Goal: Find specific page/section: Find specific page/section

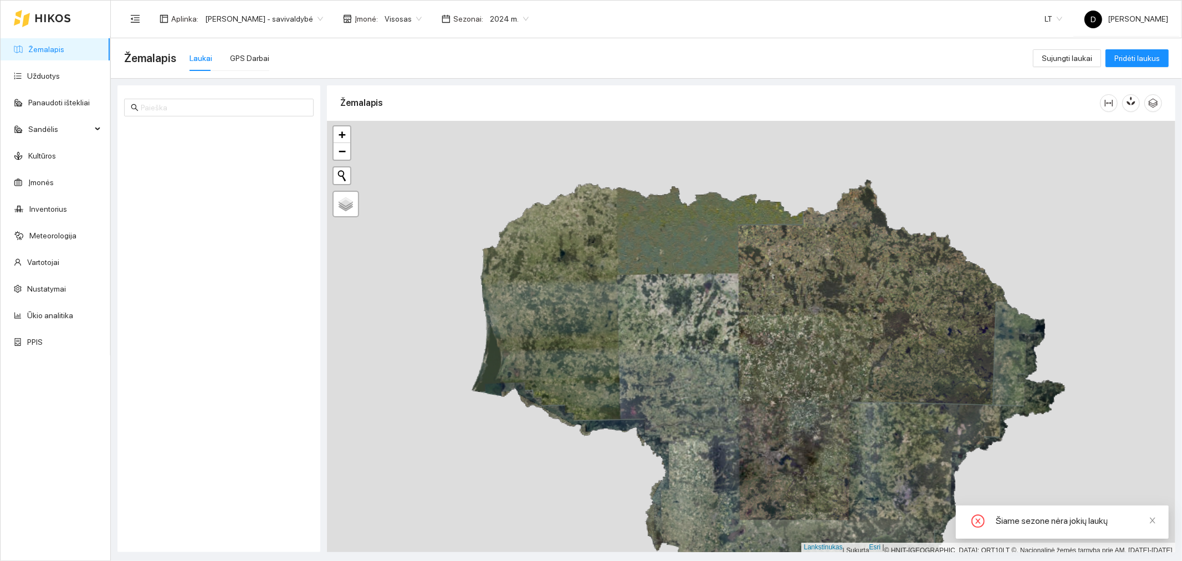
click at [518, 20] on font "2024 m." at bounding box center [504, 18] width 29 height 9
click at [513, 124] on font "2025 m." at bounding box center [508, 128] width 28 height 9
click at [301, 21] on font "[PERSON_NAME] - savivaldybė" at bounding box center [259, 18] width 108 height 9
click at [292, 54] on font "[PERSON_NAME] aplinka" at bounding box center [248, 57] width 87 height 9
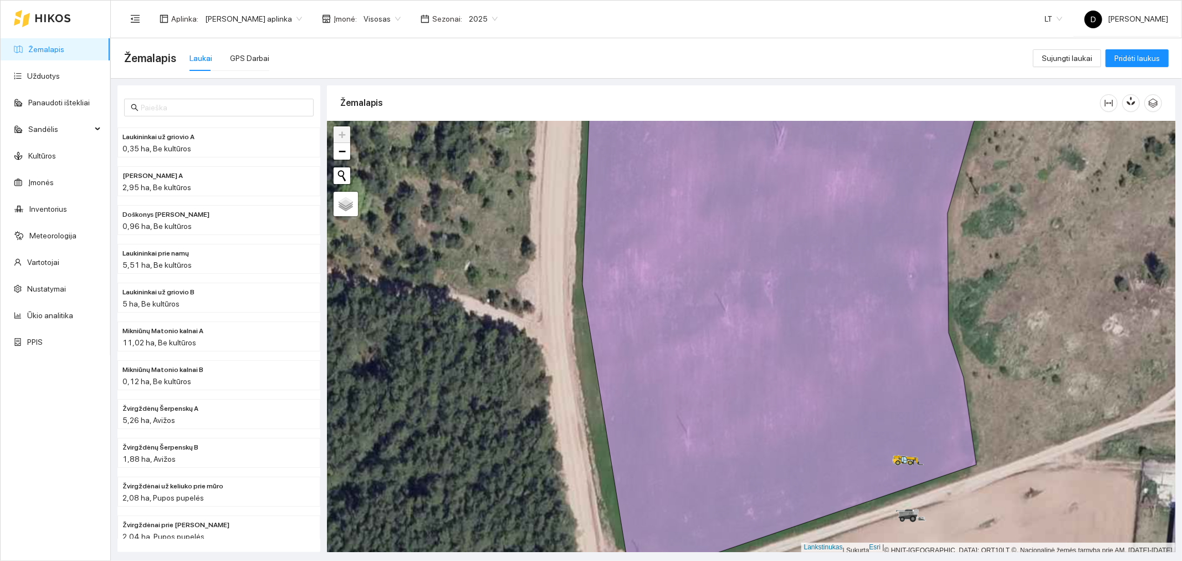
scroll to position [3, 0]
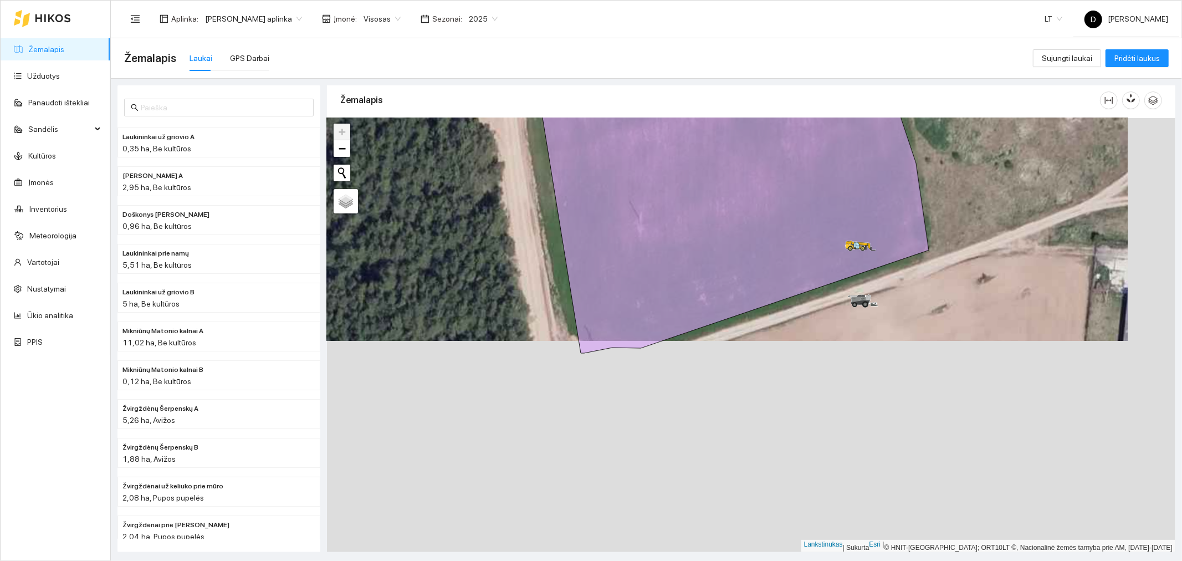
drag, startPoint x: 959, startPoint y: 488, endPoint x: 911, endPoint y: 276, distance: 216.9
click at [911, 276] on div at bounding box center [751, 335] width 848 height 434
